Goal: Check status

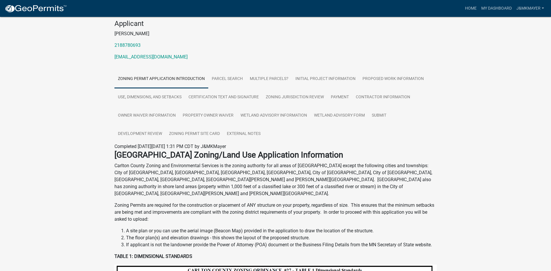
scroll to position [29, 0]
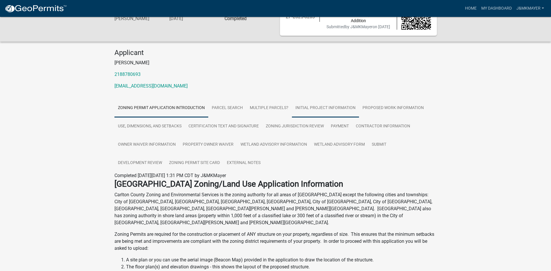
click at [327, 114] on link "Initial Project Information" at bounding box center [325, 108] width 67 height 19
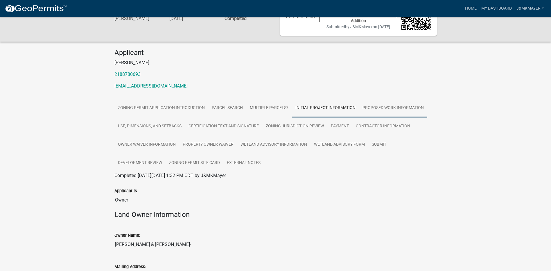
click at [396, 114] on link "Proposed Work Information" at bounding box center [393, 108] width 68 height 19
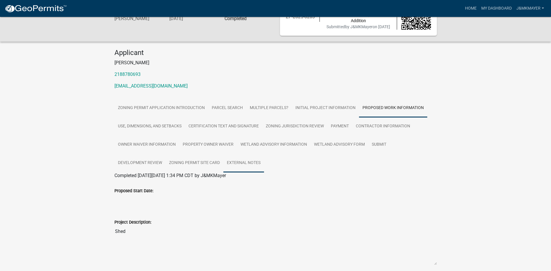
click at [245, 169] on link "External Notes" at bounding box center [244, 163] width 41 height 19
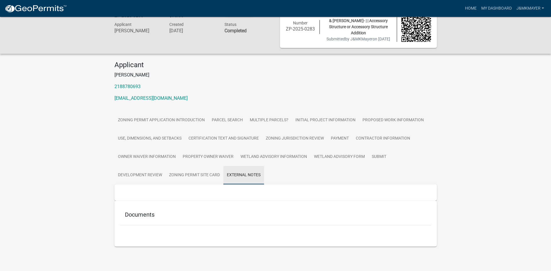
scroll to position [23, 0]
click at [336, 155] on link "Wetland Advisory Form" at bounding box center [340, 157] width 58 height 19
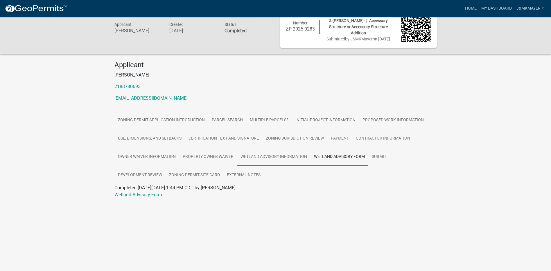
scroll to position [0, 0]
